Goal: Task Accomplishment & Management: Use online tool/utility

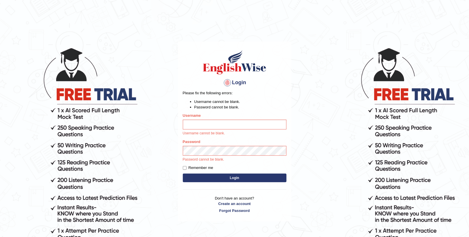
type input "Anesu_92"
click at [232, 176] on div "Login Please fix the following errors: Username cannot be blank. Password canno…" at bounding box center [234, 130] width 113 height 179
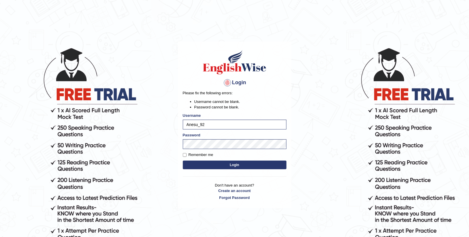
drag, startPoint x: 232, startPoint y: 176, endPoint x: 238, endPoint y: 164, distance: 13.7
click at [238, 164] on div "Login Please fix the following errors: Username cannot be blank. Password canno…" at bounding box center [234, 124] width 113 height 166
click at [238, 164] on button "Login" at bounding box center [235, 164] width 104 height 9
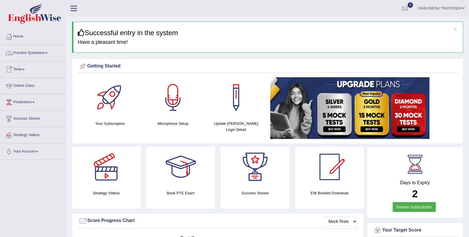
click at [25, 52] on link "Practice Questions" at bounding box center [33, 52] width 66 height 14
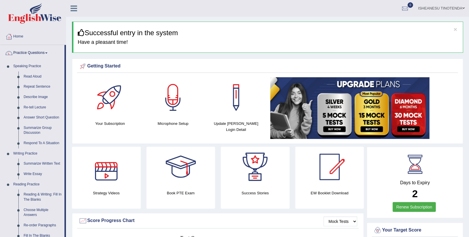
click at [104, 184] on div at bounding box center [106, 167] width 40 height 40
